Goal: Task Accomplishment & Management: Complete application form

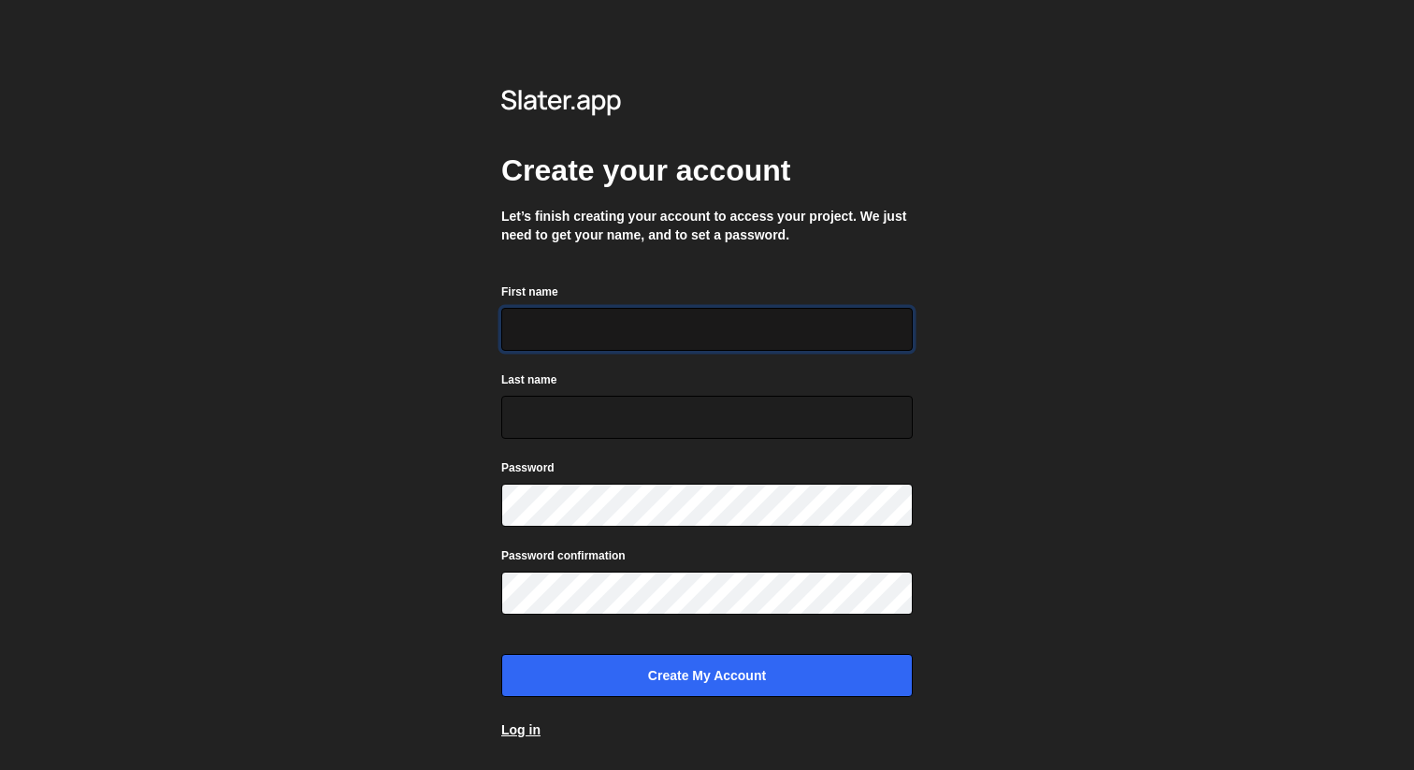
click at [631, 328] on input "First name" at bounding box center [706, 329] width 411 height 43
type input "[PERSON_NAME]"
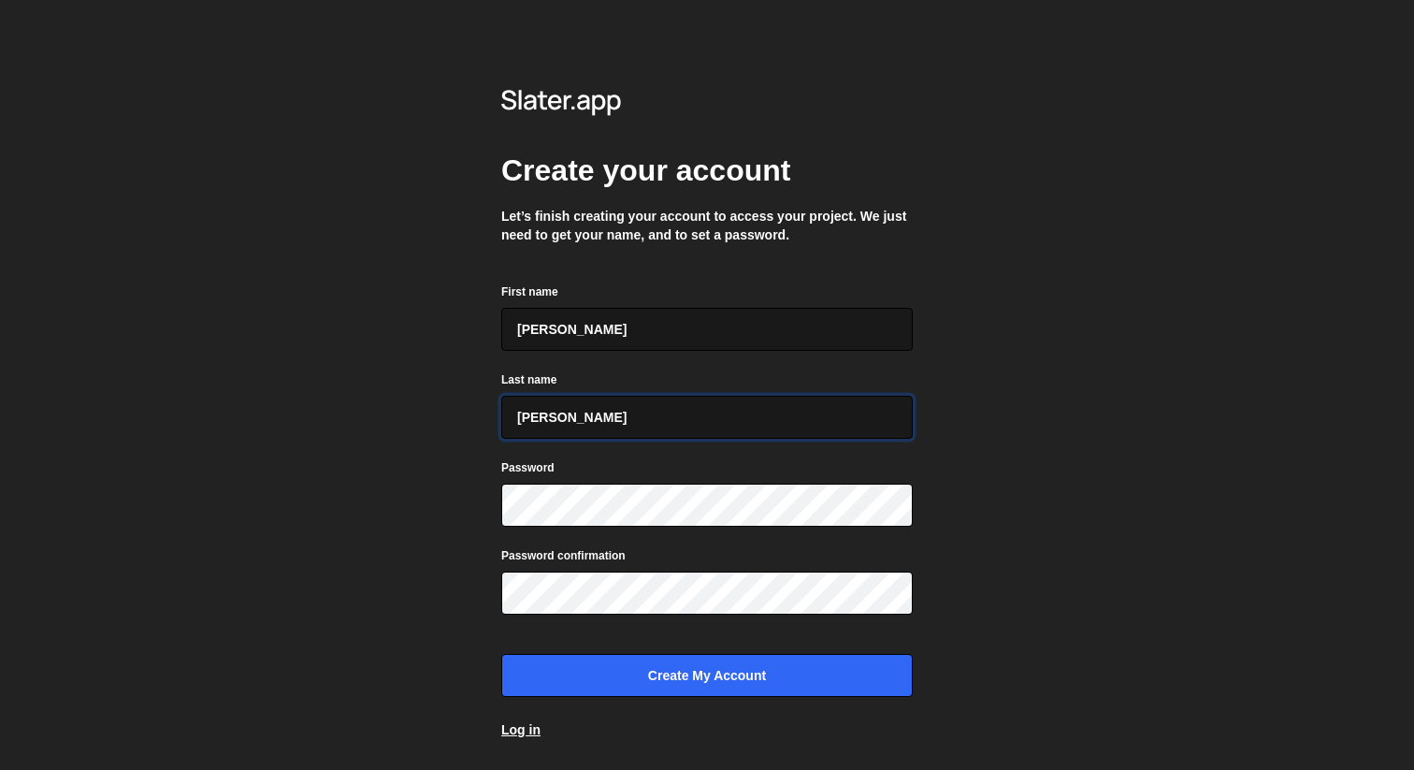
type input "[PERSON_NAME]"
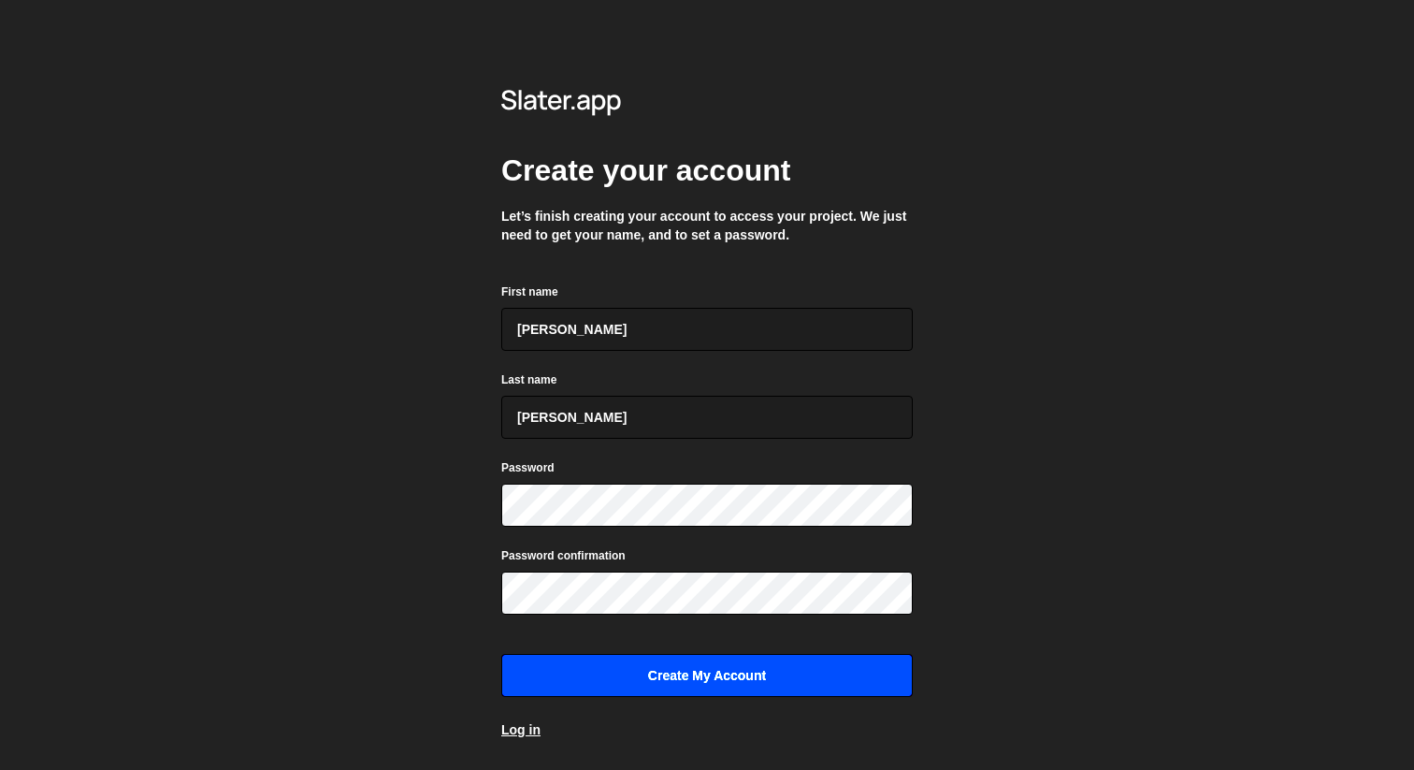
click at [717, 682] on input "Create my account" at bounding box center [706, 675] width 411 height 43
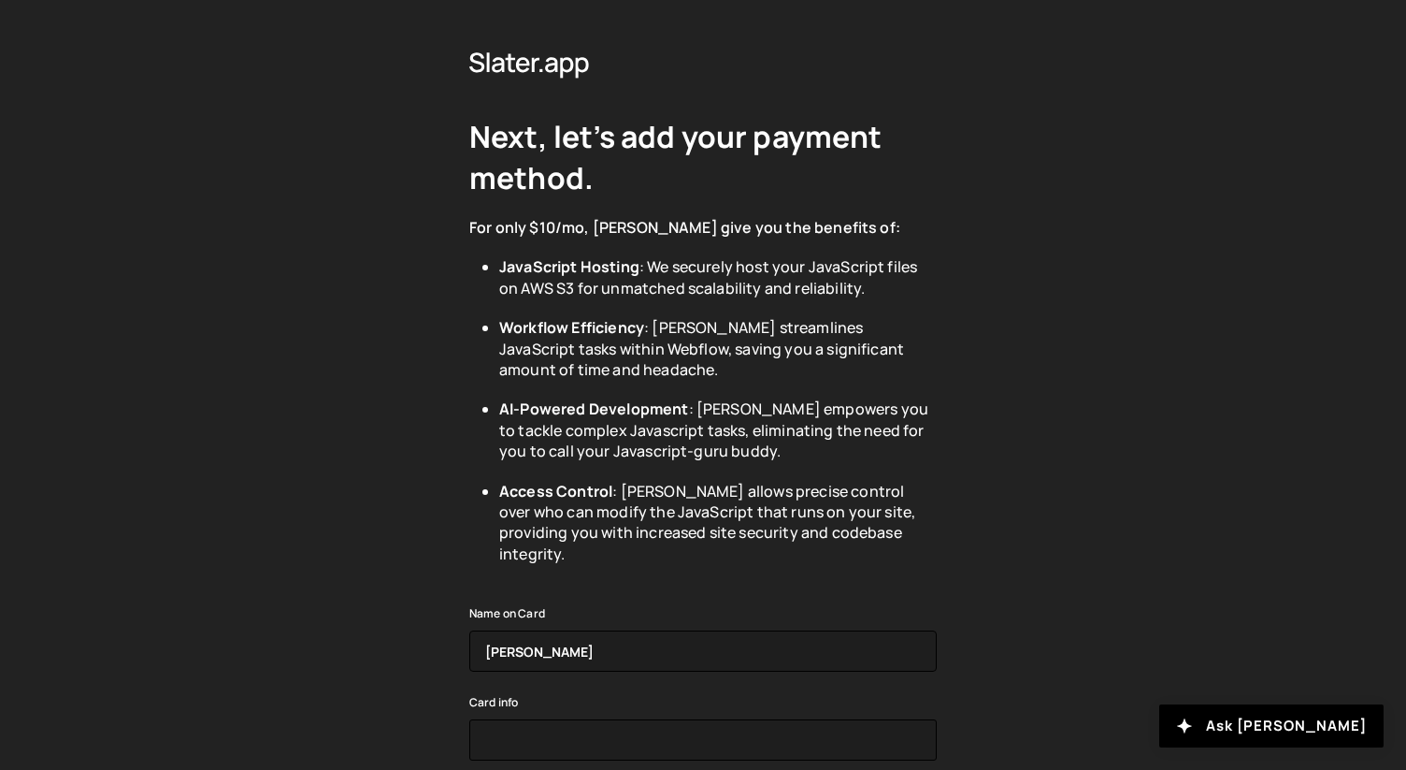
scroll to position [21, 0]
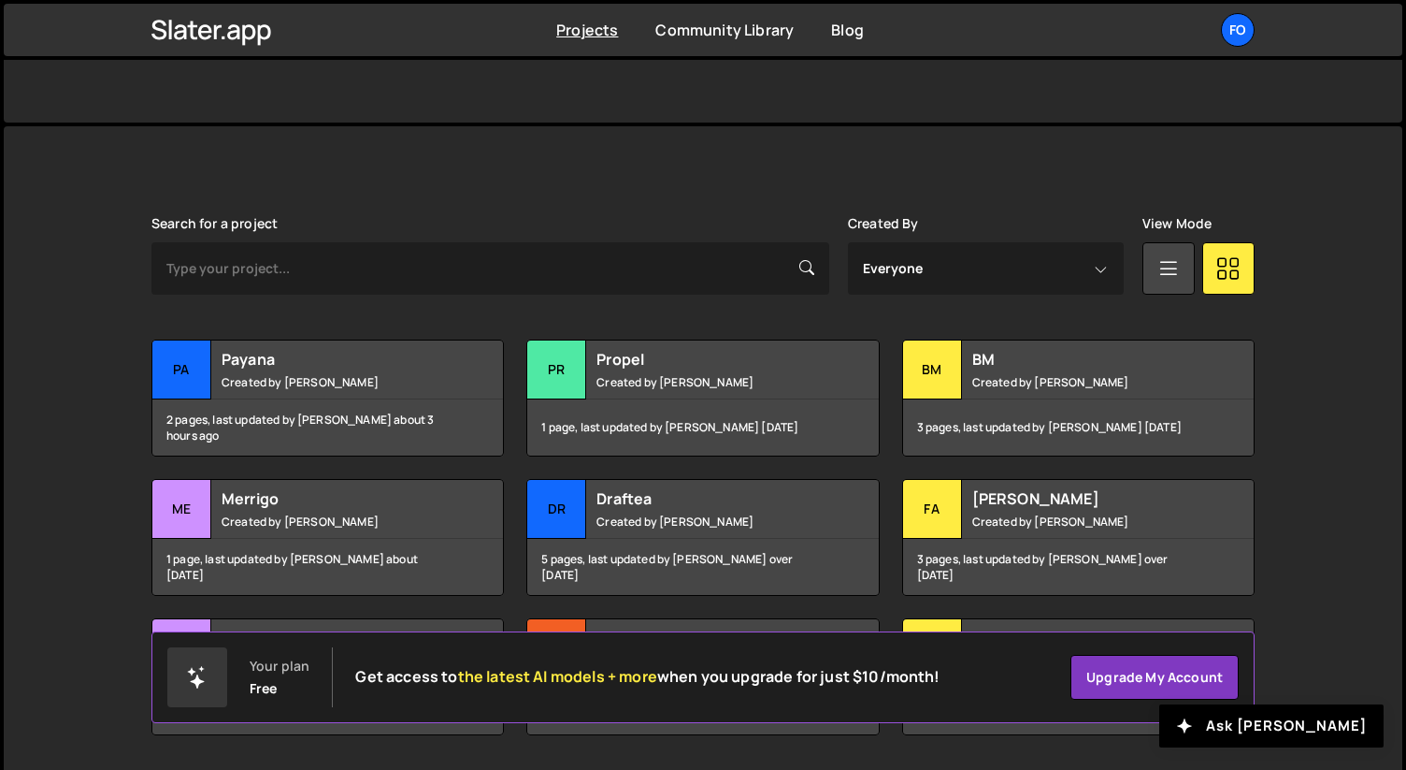
scroll to position [471, 0]
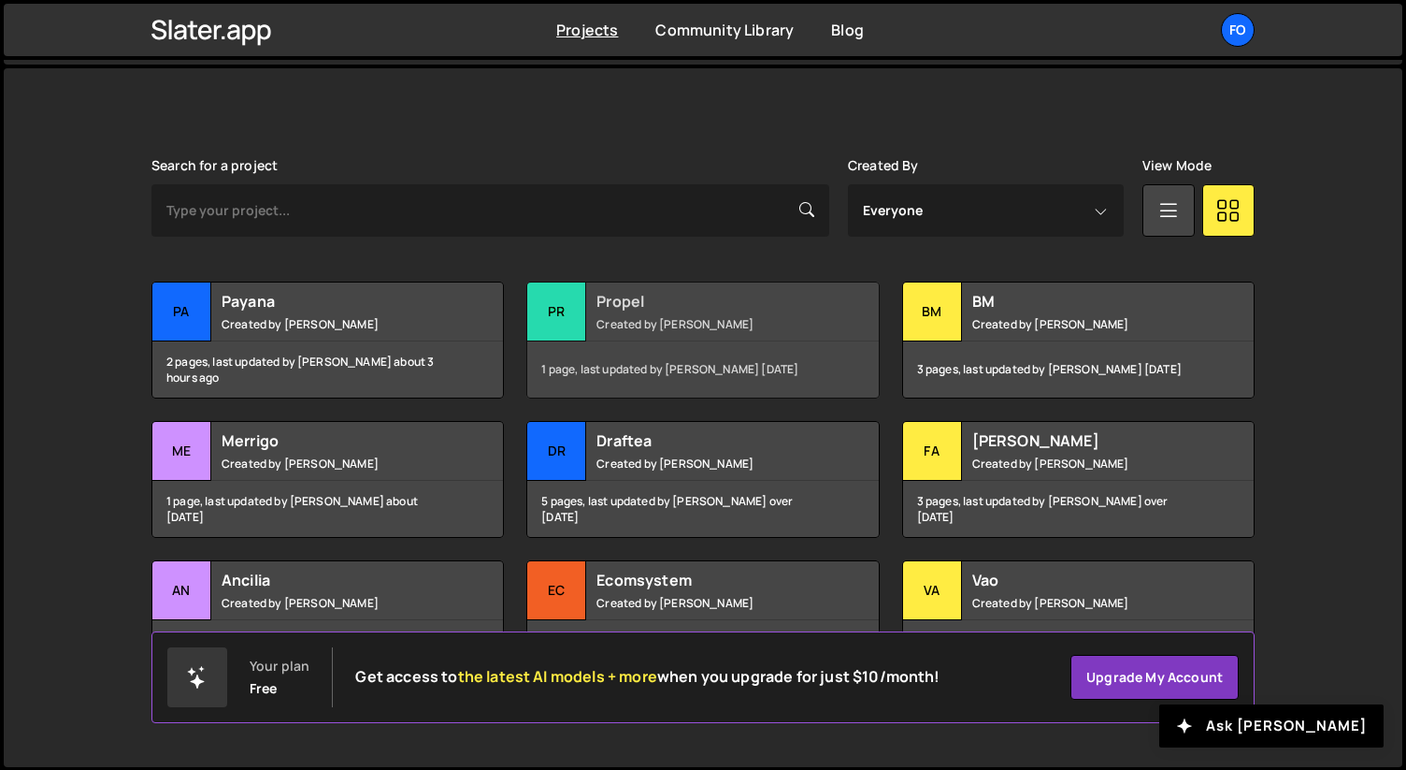
click at [632, 317] on small "Created by Fiorella Cisneros" at bounding box center [709, 324] width 225 height 16
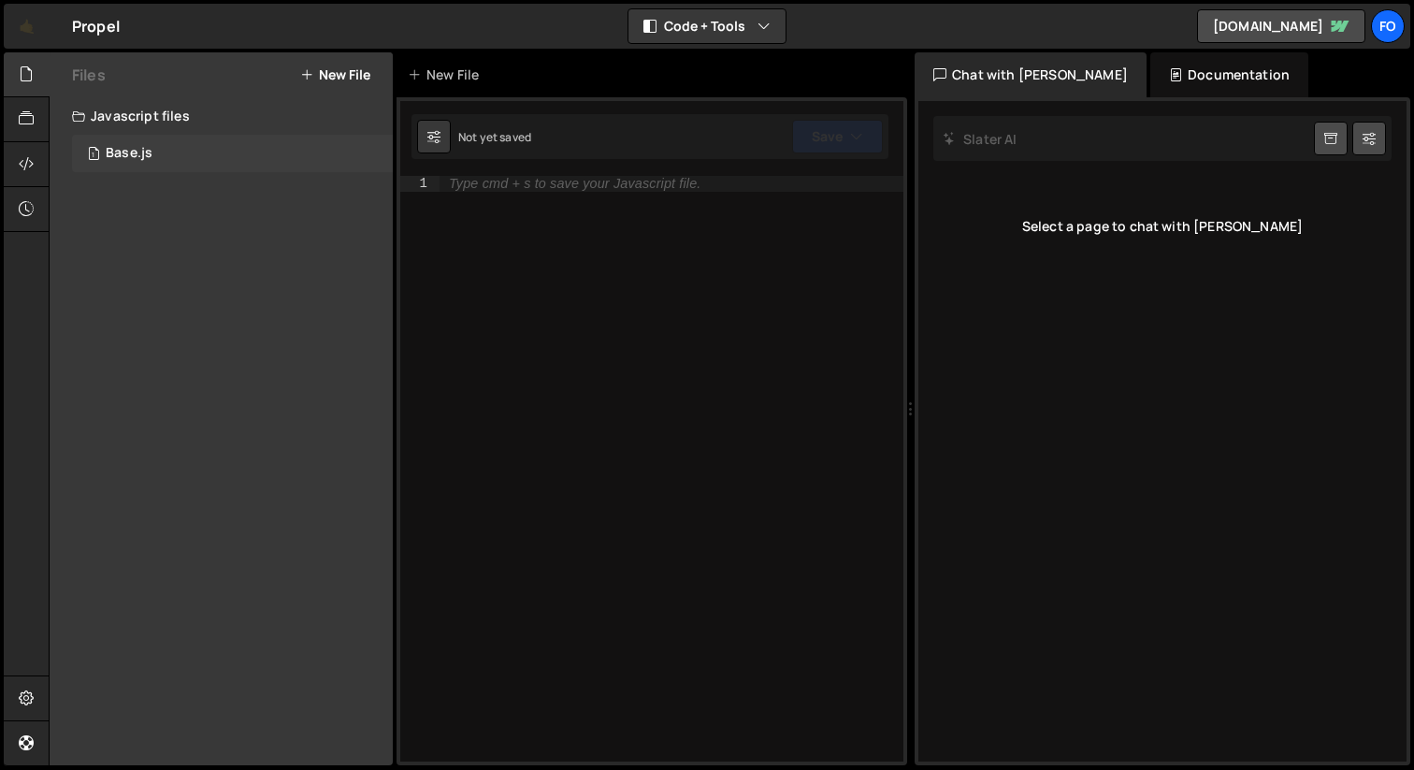
click at [199, 136] on div "1 Base.js 0" at bounding box center [232, 153] width 321 height 37
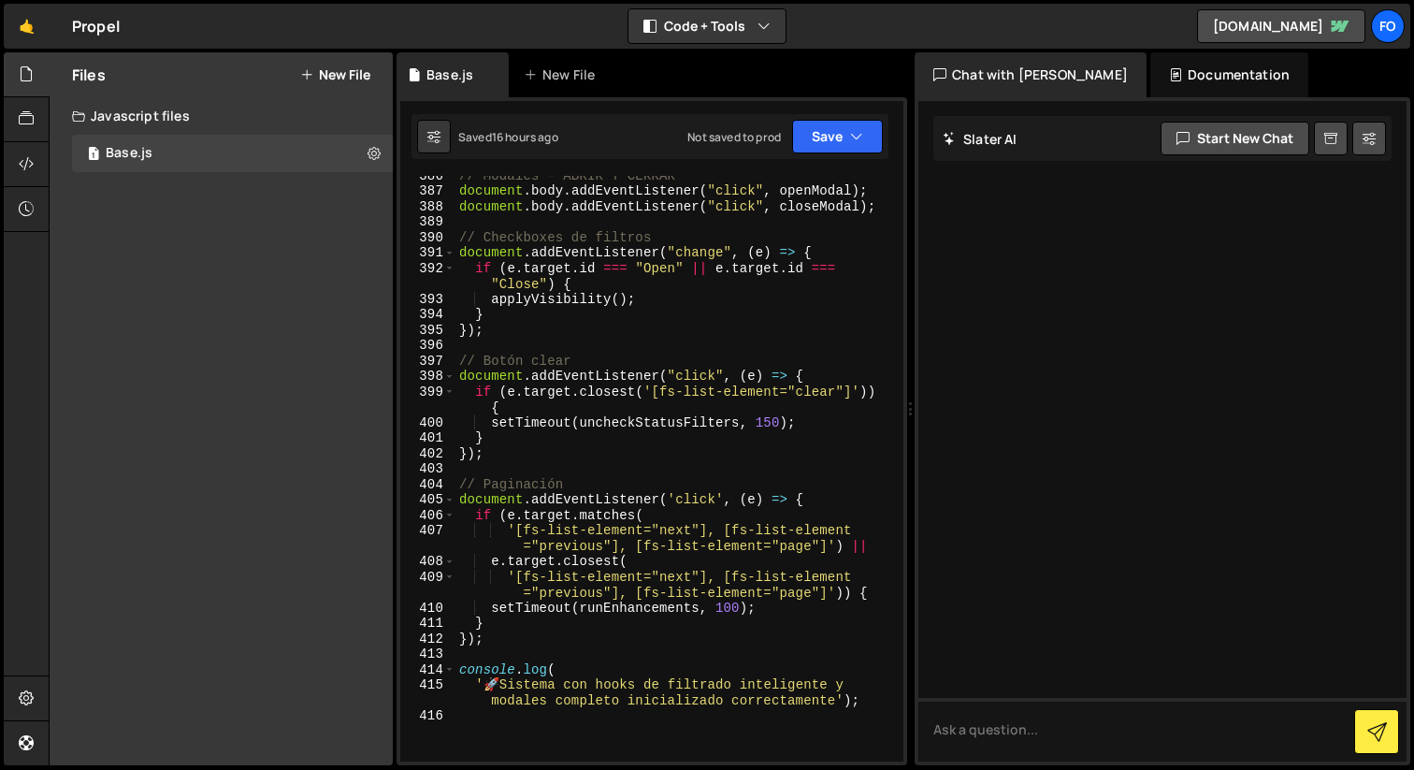
scroll to position [7397, 0]
